Goal: Check status: Check status

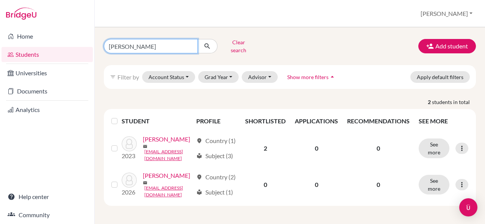
click at [125, 44] on input "[PERSON_NAME]" at bounding box center [151, 46] width 94 height 14
type input "j"
click at [198, 39] on button "submit" at bounding box center [208, 46] width 20 height 14
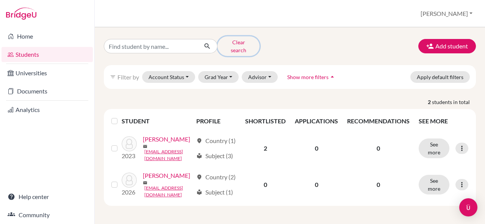
click at [232, 40] on button "Clear search" at bounding box center [239, 46] width 42 height 20
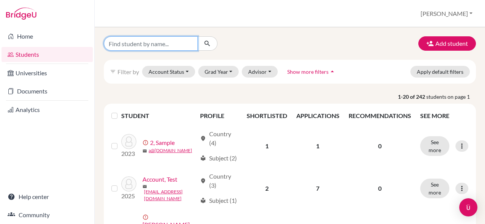
click at [171, 46] on input "Find student by name..." at bounding box center [151, 43] width 94 height 14
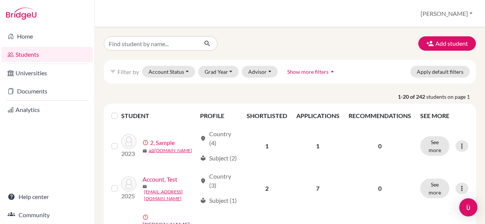
click at [194, 31] on div "Add student filter_list Filter by Account Status Active accounts Archived accou…" at bounding box center [290, 125] width 390 height 197
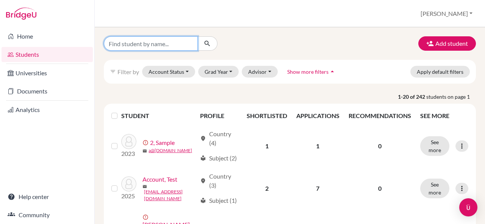
click at [160, 48] on input "Find student by name..." at bounding box center [151, 43] width 94 height 14
click at [146, 42] on input "Find student by name..." at bounding box center [151, 43] width 94 height 14
type input "rion"
click button "submit" at bounding box center [208, 43] width 20 height 14
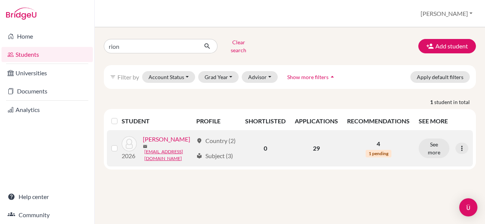
click at [153, 139] on link "[PERSON_NAME]" at bounding box center [166, 139] width 47 height 9
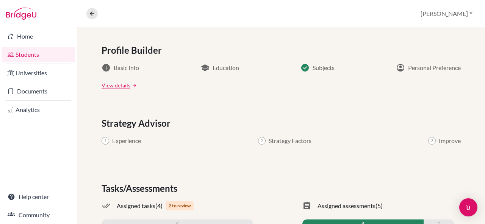
scroll to position [451, 0]
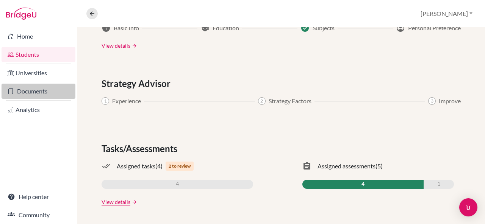
click at [24, 93] on link "Documents" at bounding box center [39, 91] width 74 height 15
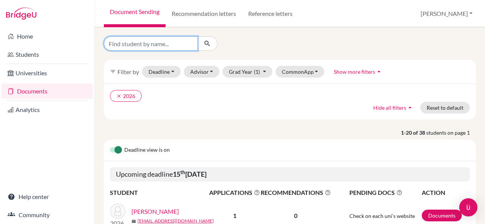
click at [152, 47] on input "Find student by name..." at bounding box center [151, 43] width 94 height 14
type input "rion"
click button "submit" at bounding box center [208, 43] width 20 height 14
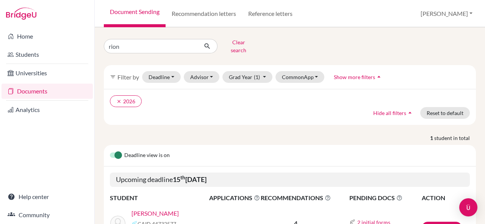
scroll to position [53, 0]
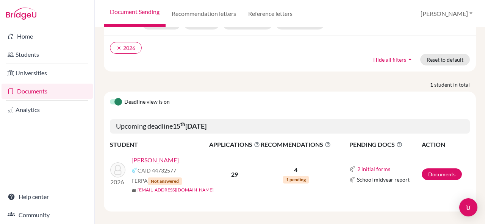
click at [150, 157] on link "[PERSON_NAME]" at bounding box center [155, 160] width 47 height 9
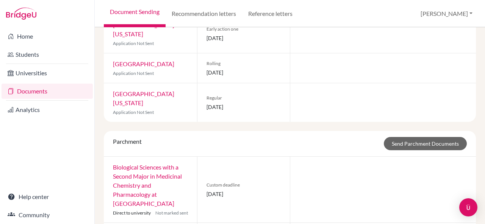
scroll to position [543, 0]
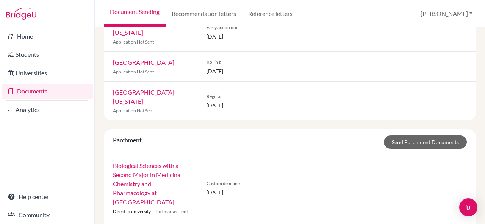
click at [326, 155] on div at bounding box center [383, 188] width 186 height 66
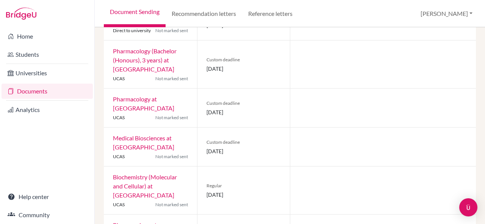
scroll to position [1039, 0]
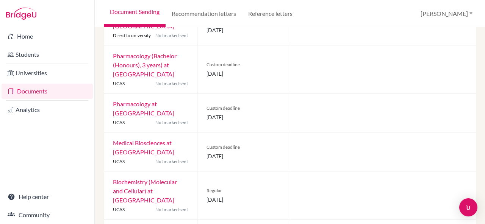
click at [306, 172] on div at bounding box center [383, 196] width 186 height 48
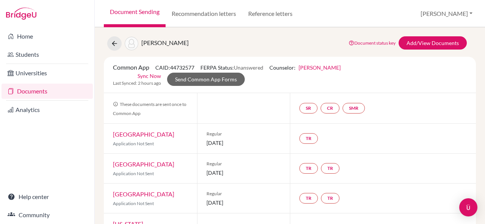
scroll to position [5, 0]
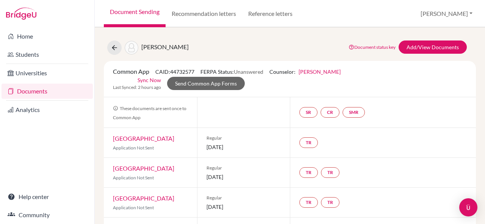
click at [282, 103] on div at bounding box center [243, 112] width 93 height 30
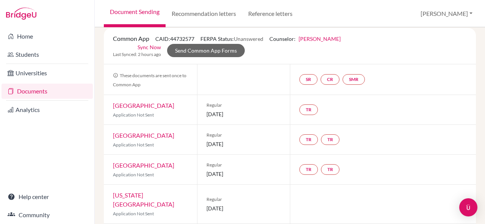
scroll to position [44, 0]
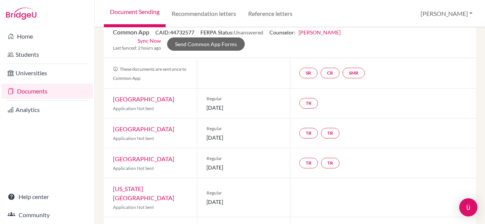
click at [282, 103] on div "Regular 05 January 2026" at bounding box center [243, 104] width 93 height 30
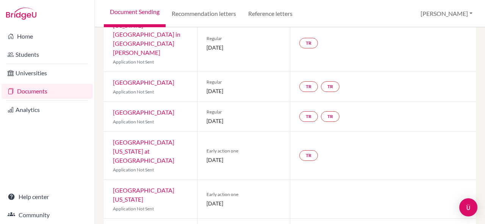
scroll to position [306, 0]
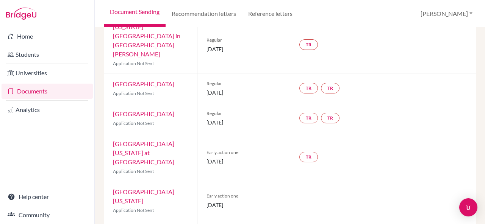
click at [271, 143] on div "Early action one 15 October 2025" at bounding box center [243, 157] width 93 height 48
click at [278, 182] on div "Early action one 01 November 2025" at bounding box center [243, 201] width 93 height 39
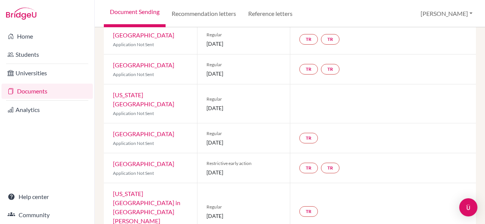
scroll to position [139, 0]
click at [419, 163] on div "TR TR" at bounding box center [383, 168] width 186 height 30
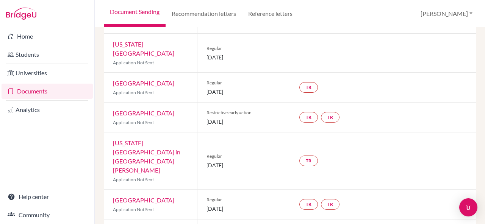
scroll to position [191, 0]
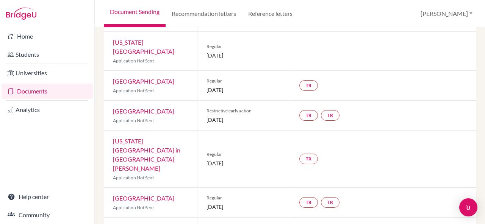
click at [264, 151] on span "Regular" at bounding box center [244, 154] width 75 height 7
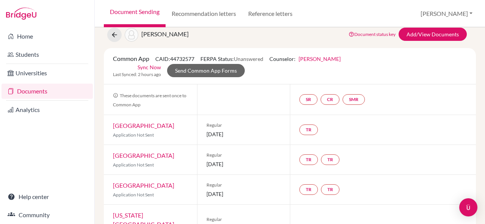
scroll to position [0, 0]
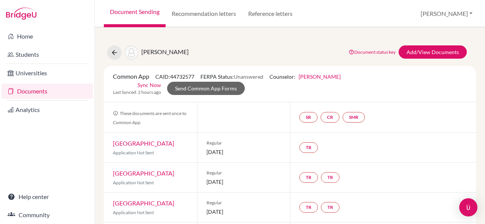
click at [266, 120] on div at bounding box center [243, 117] width 93 height 30
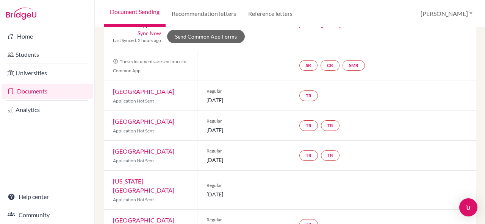
scroll to position [57, 0]
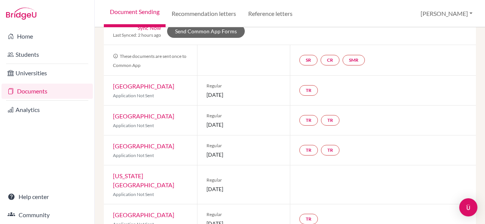
click at [287, 140] on div "Regular 01 January 2026" at bounding box center [243, 151] width 93 height 30
click at [278, 146] on span "Regular" at bounding box center [244, 146] width 75 height 7
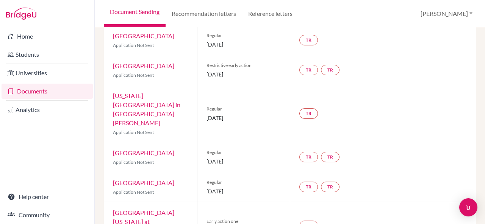
scroll to position [234, 0]
